Goal: Task Accomplishment & Management: Use online tool/utility

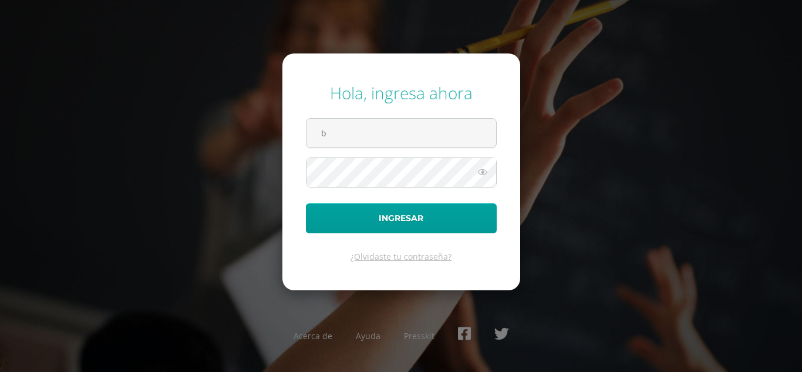
type input "brenda_perez@donbosco.edu.gt"
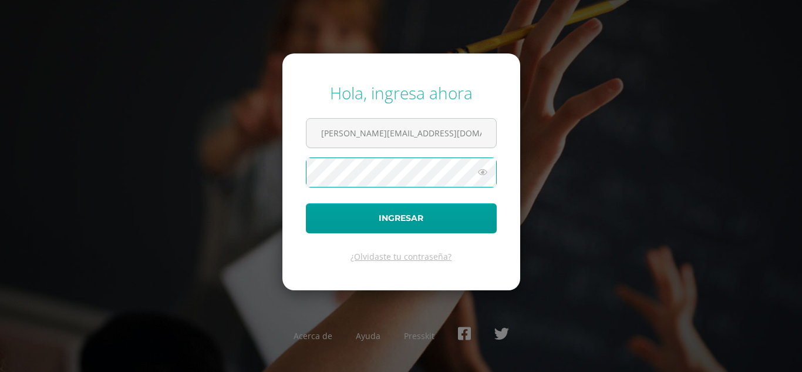
click at [306, 203] on button "Ingresar" at bounding box center [401, 218] width 191 height 30
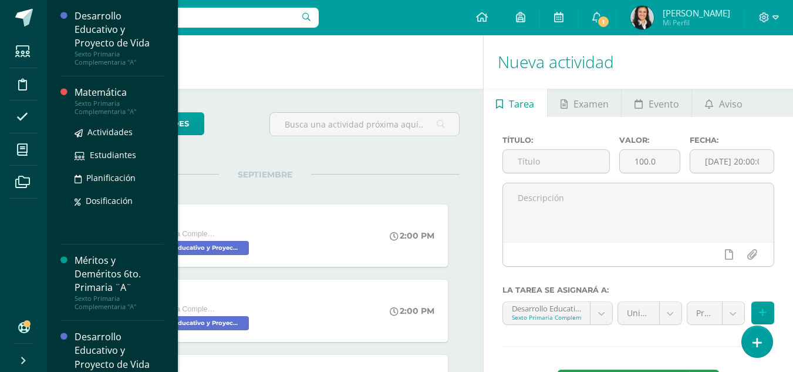
click at [85, 96] on div "Matemática" at bounding box center [119, 93] width 89 height 14
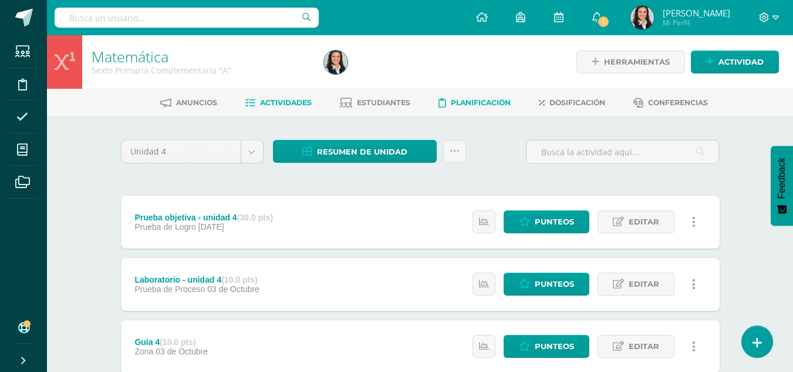
click at [487, 101] on span "Planificación" at bounding box center [481, 102] width 60 height 9
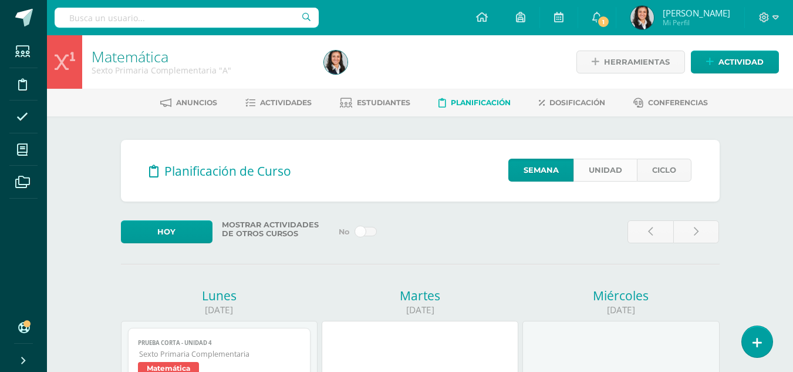
click at [612, 173] on link "Unidad" at bounding box center [604, 169] width 63 height 23
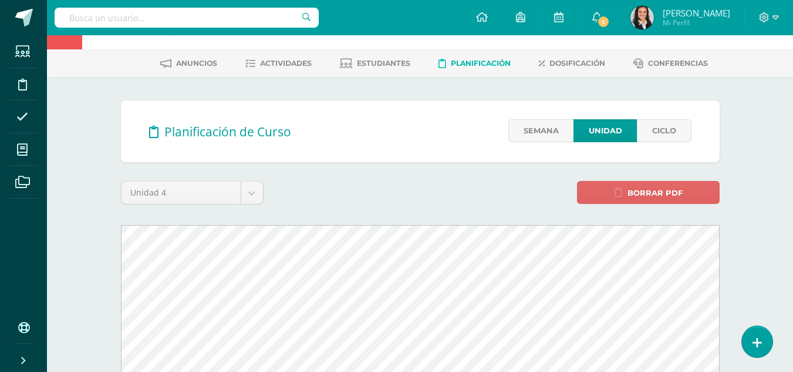
scroll to position [235, 0]
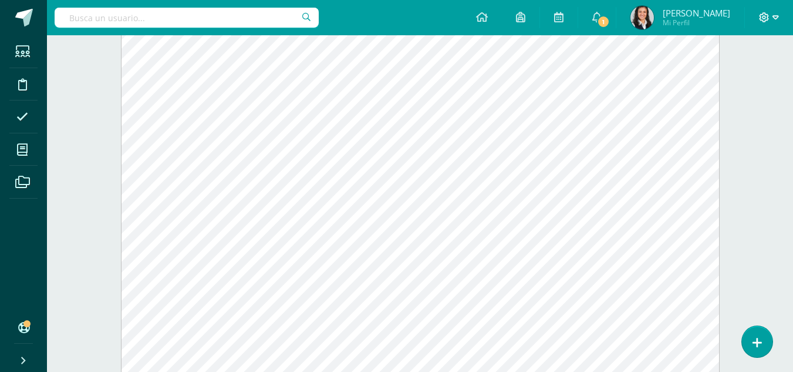
click at [773, 17] on icon at bounding box center [775, 17] width 6 height 4
click at [762, 80] on span "Cerrar sesión" at bounding box center [739, 80] width 53 height 11
